Goal: Task Accomplishment & Management: Manage account settings

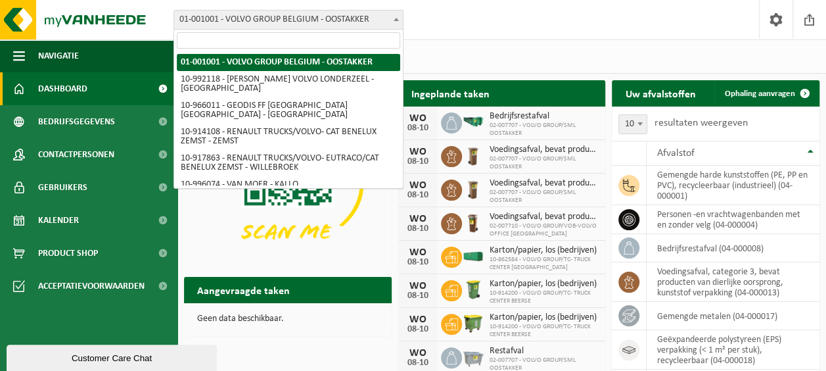
click at [398, 21] on span at bounding box center [396, 19] width 13 height 17
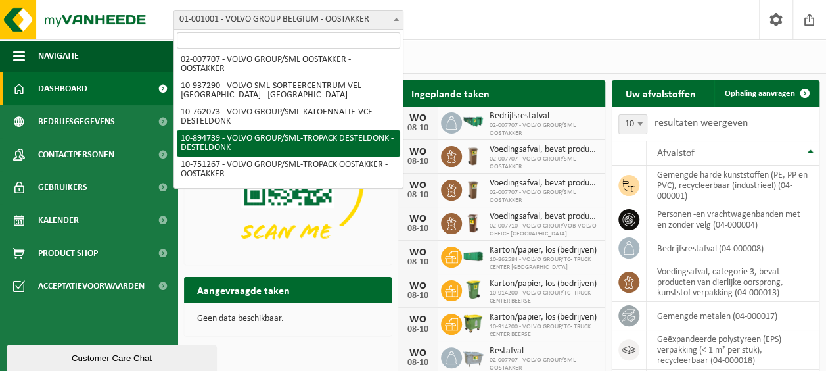
scroll to position [460, 0]
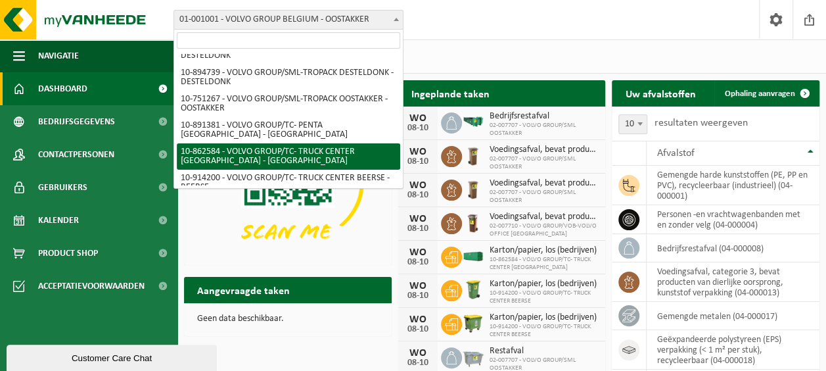
select select "101116"
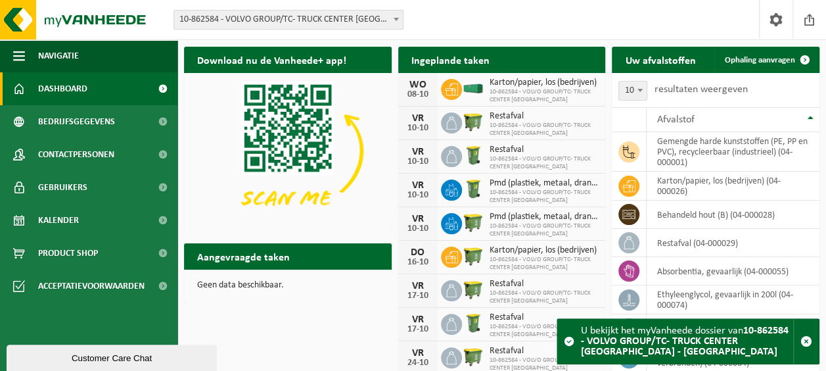
click at [163, 88] on span at bounding box center [163, 88] width 30 height 33
